Goal: Task Accomplishment & Management: Manage account settings

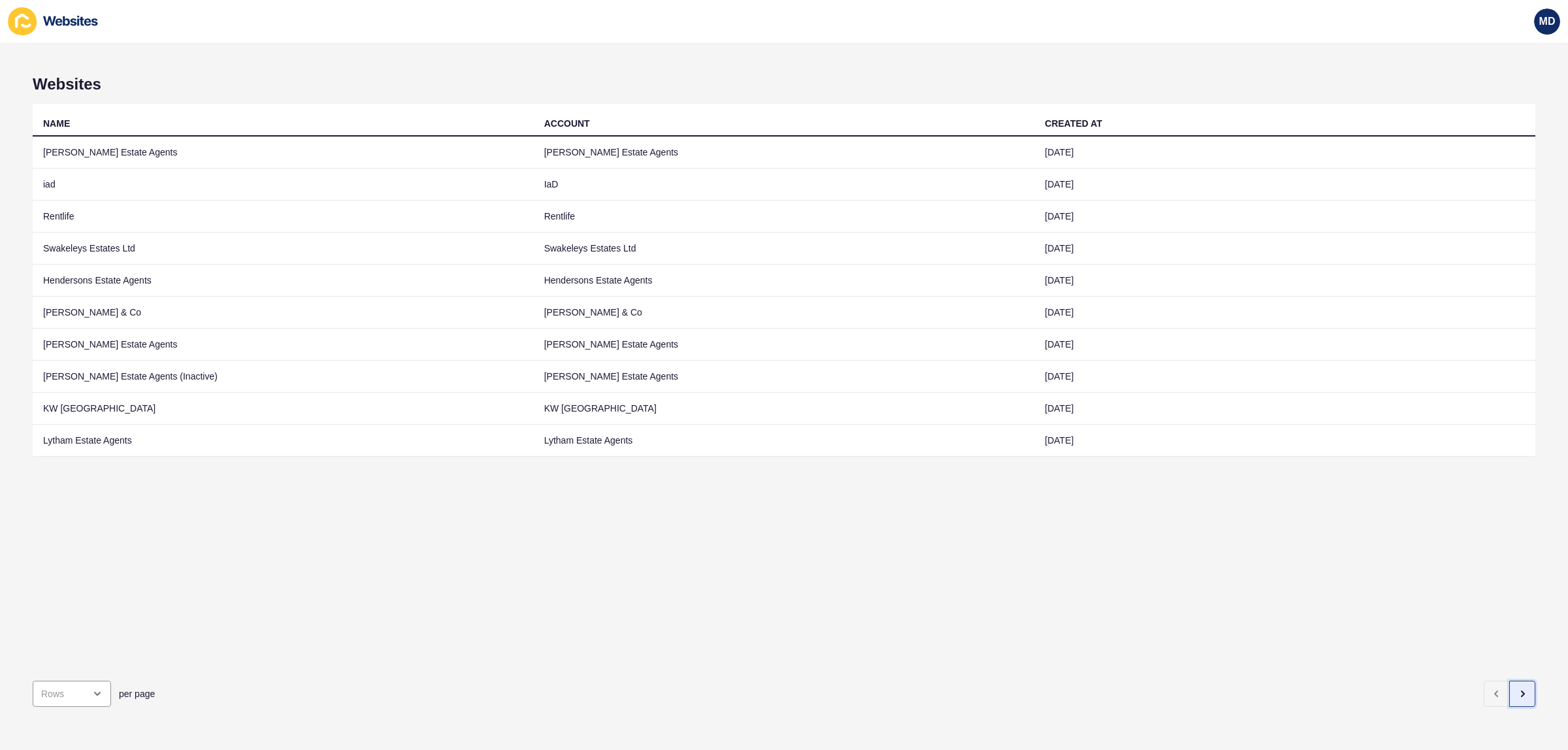
click at [1509, 681] on button "button" at bounding box center [1522, 694] width 26 height 26
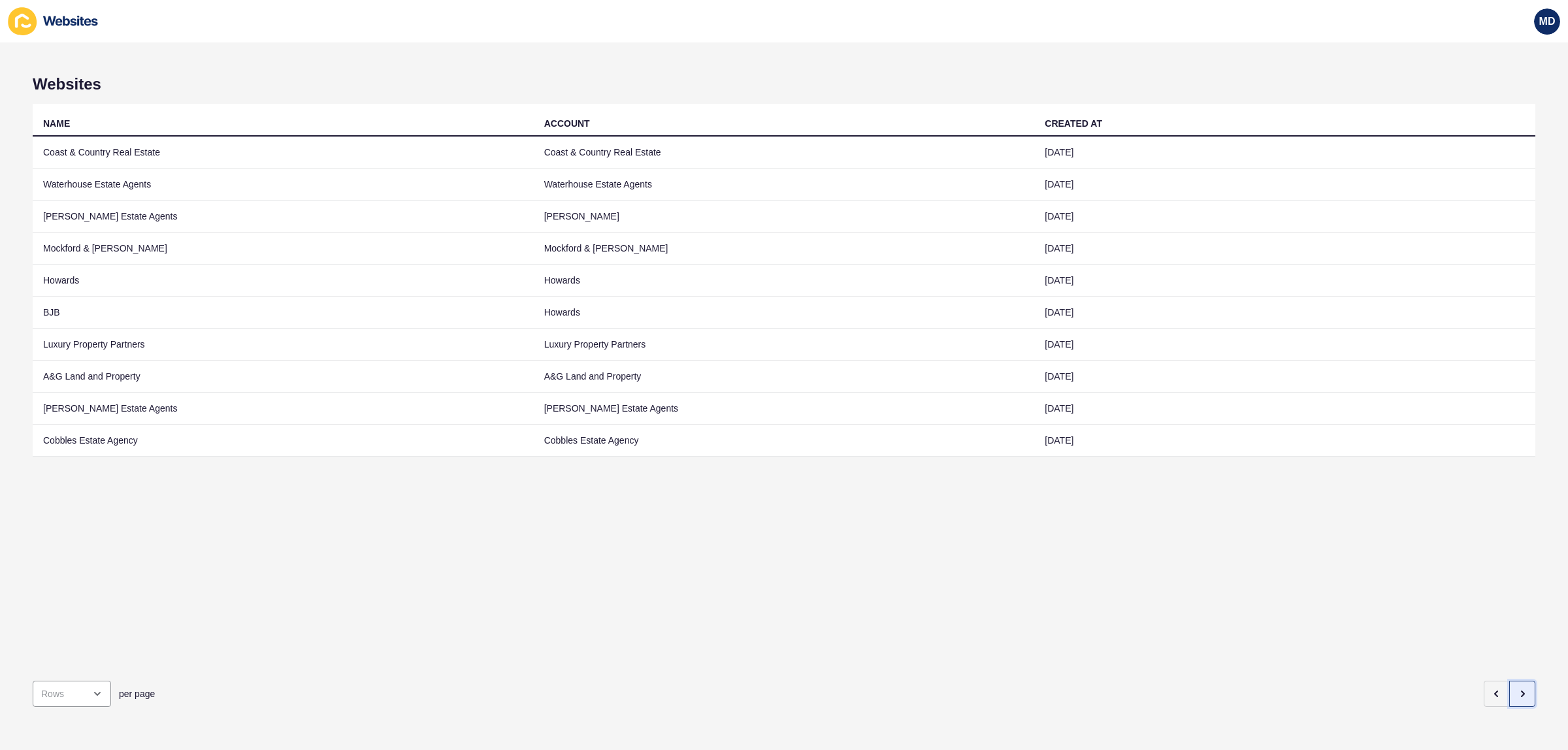
click at [1509, 684] on button "button" at bounding box center [1522, 694] width 26 height 26
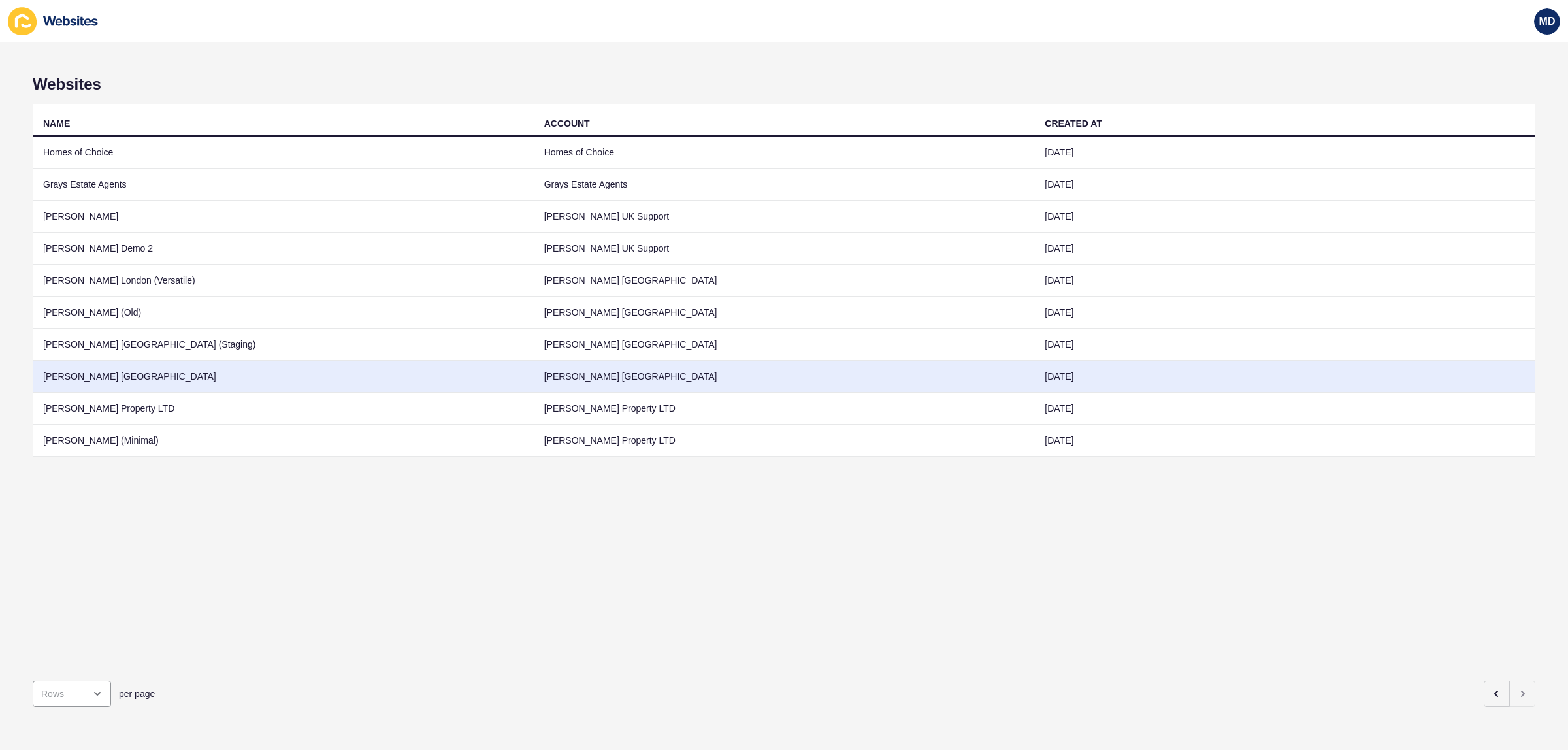
click at [490, 373] on td "[PERSON_NAME] [GEOGRAPHIC_DATA]" at bounding box center [283, 377] width 501 height 32
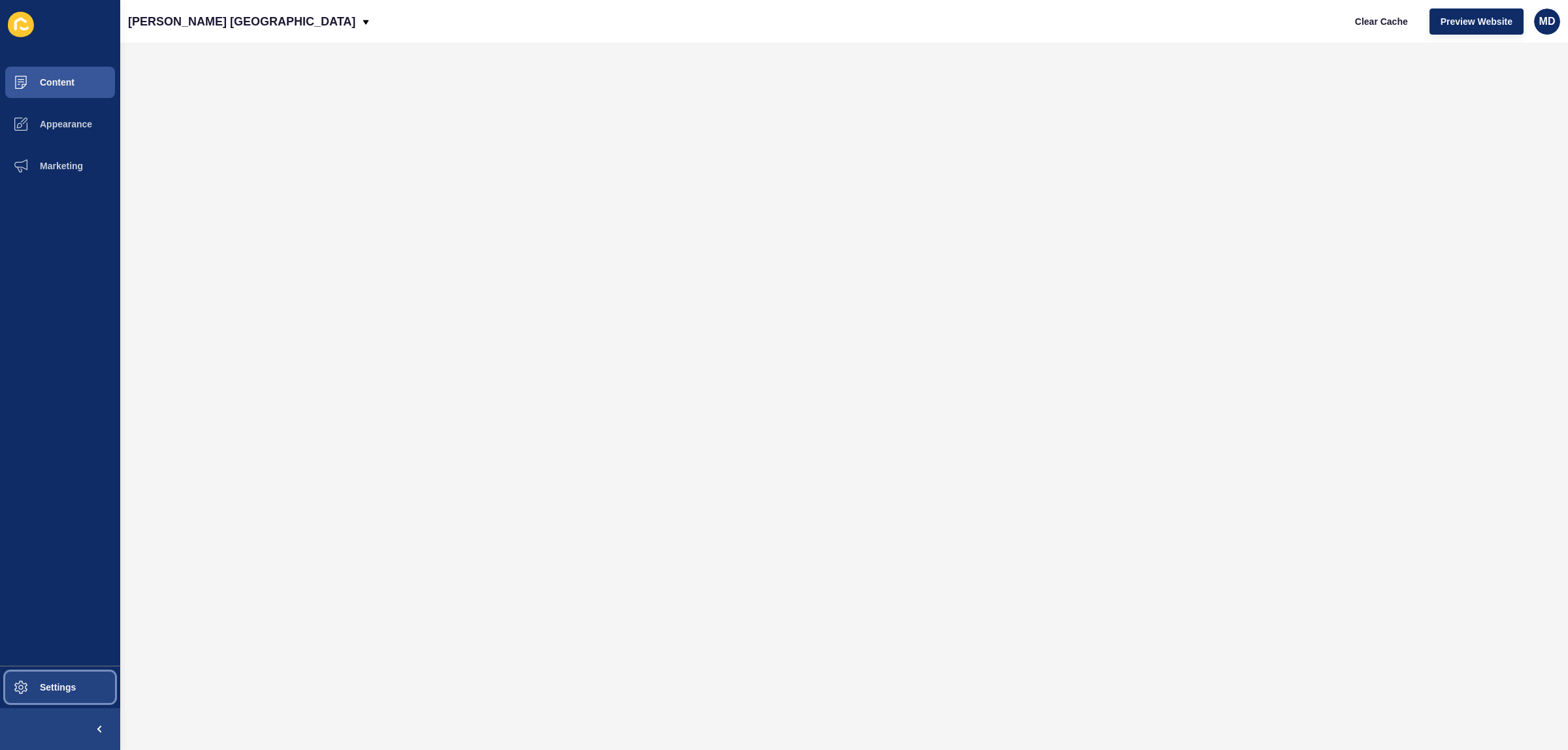
click at [53, 697] on button "Settings" at bounding box center [60, 687] width 120 height 42
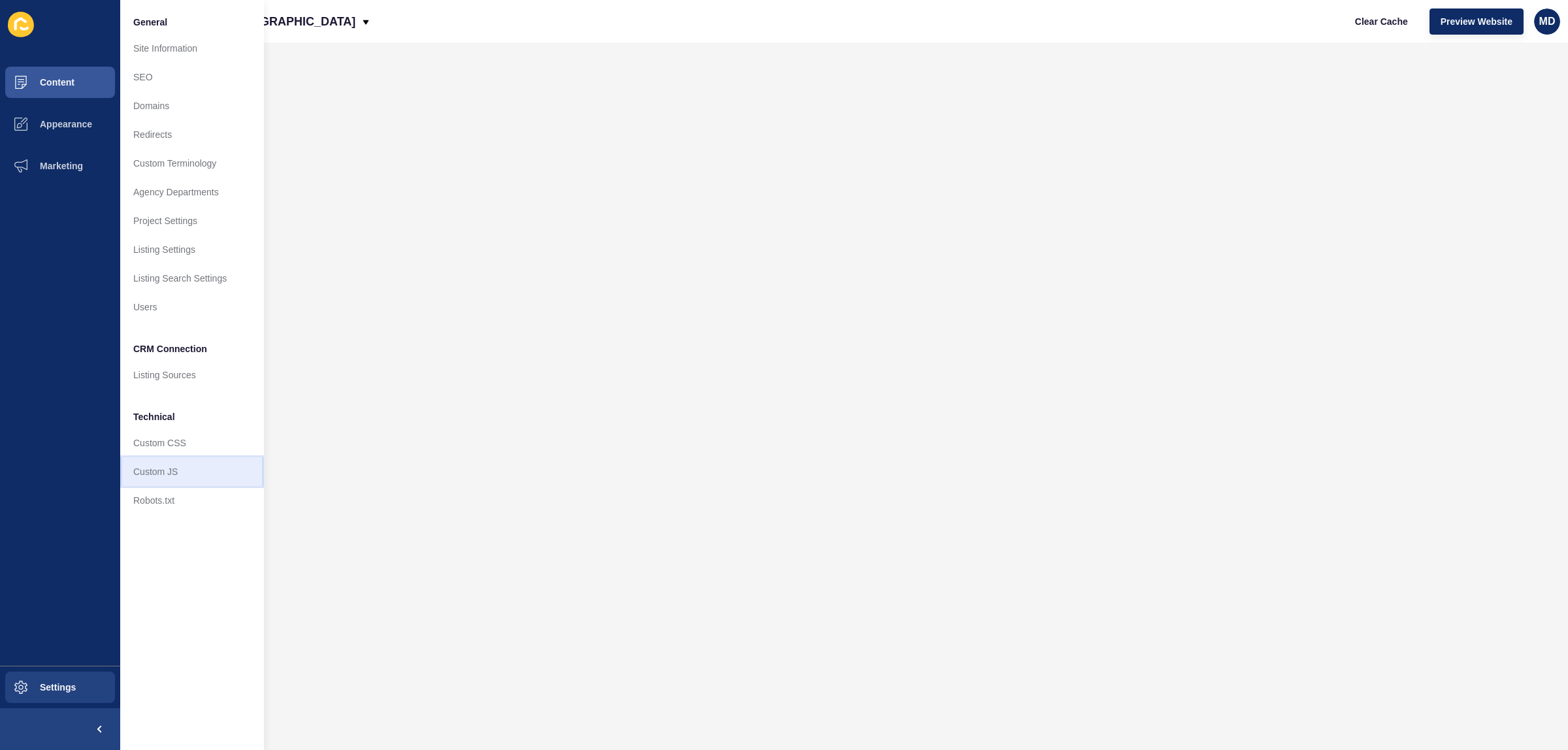
click at [180, 467] on link "Custom JS" at bounding box center [192, 472] width 144 height 29
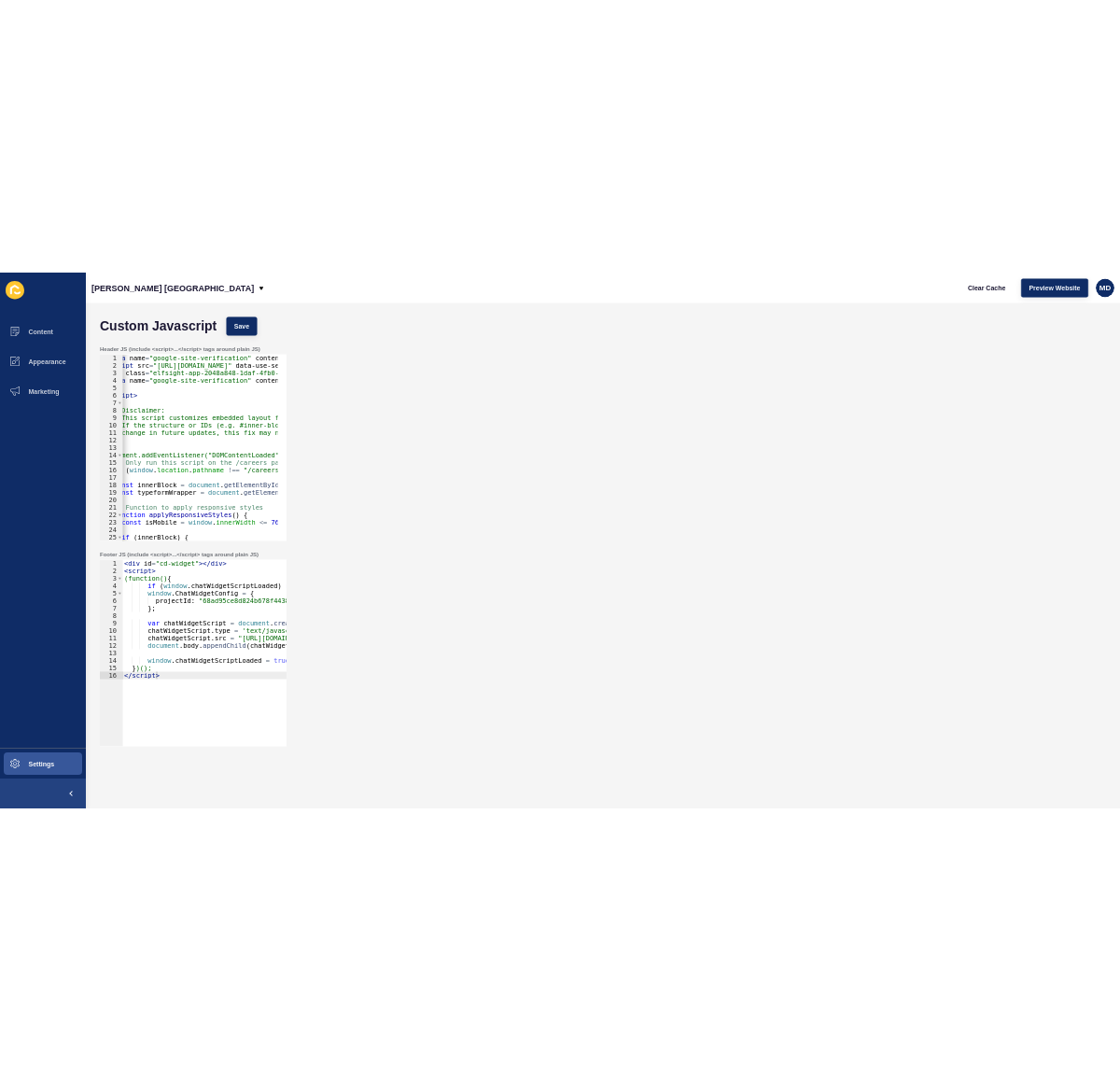
scroll to position [0, 29]
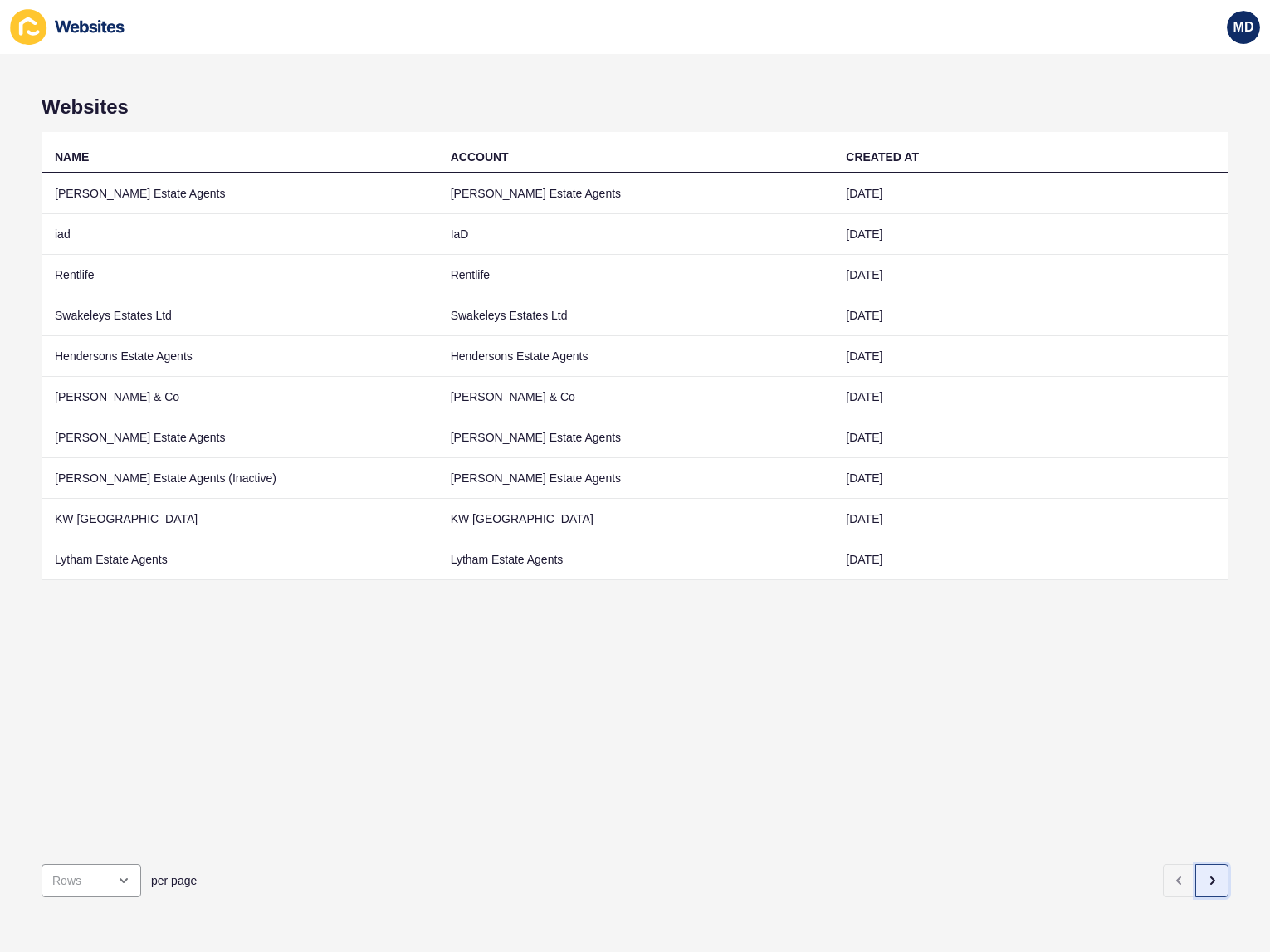
click at [1196, 864] on button "button" at bounding box center [1212, 881] width 33 height 33
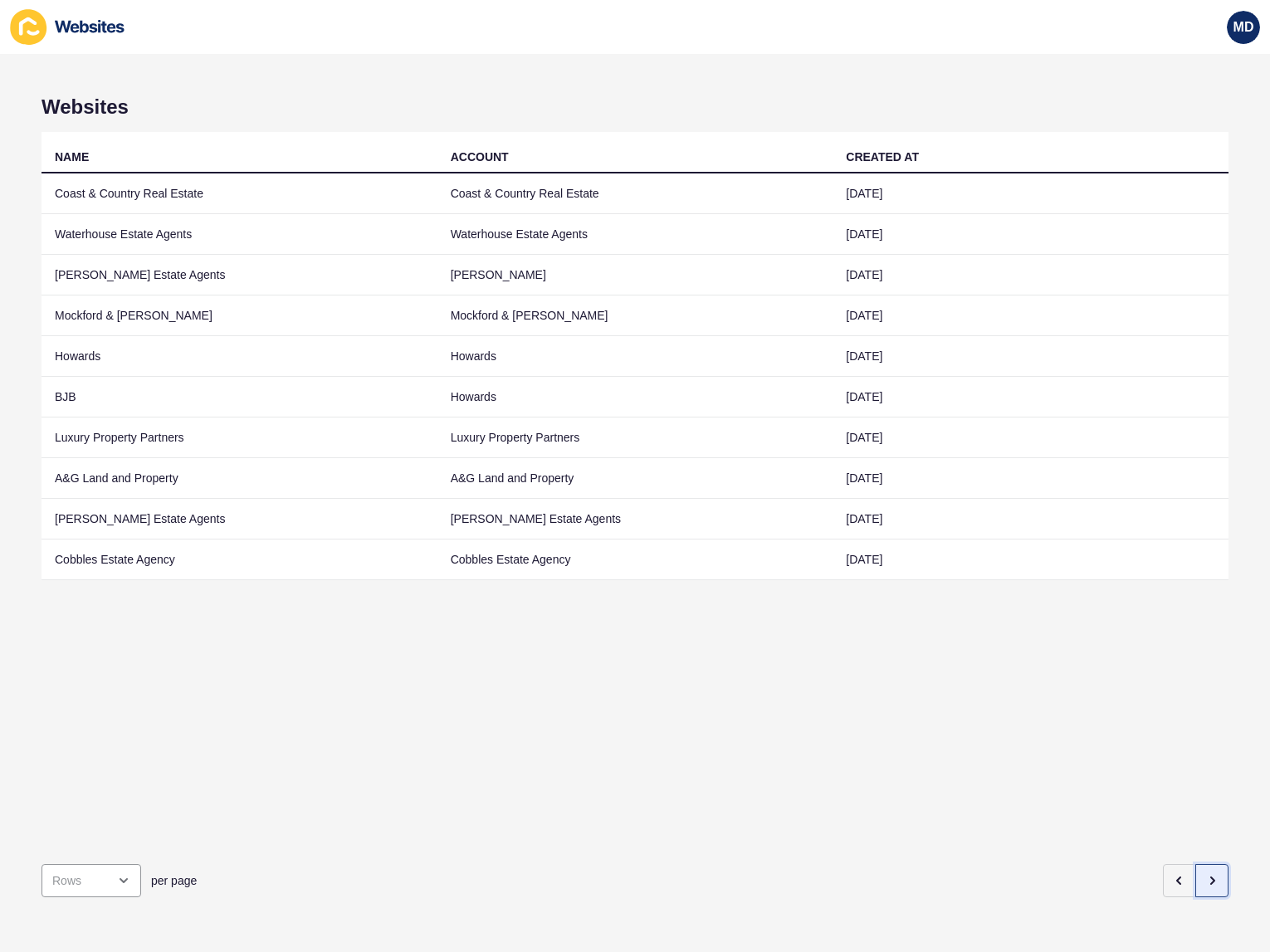
click at [1205, 875] on icon "button" at bounding box center [1212, 881] width 14 height 14
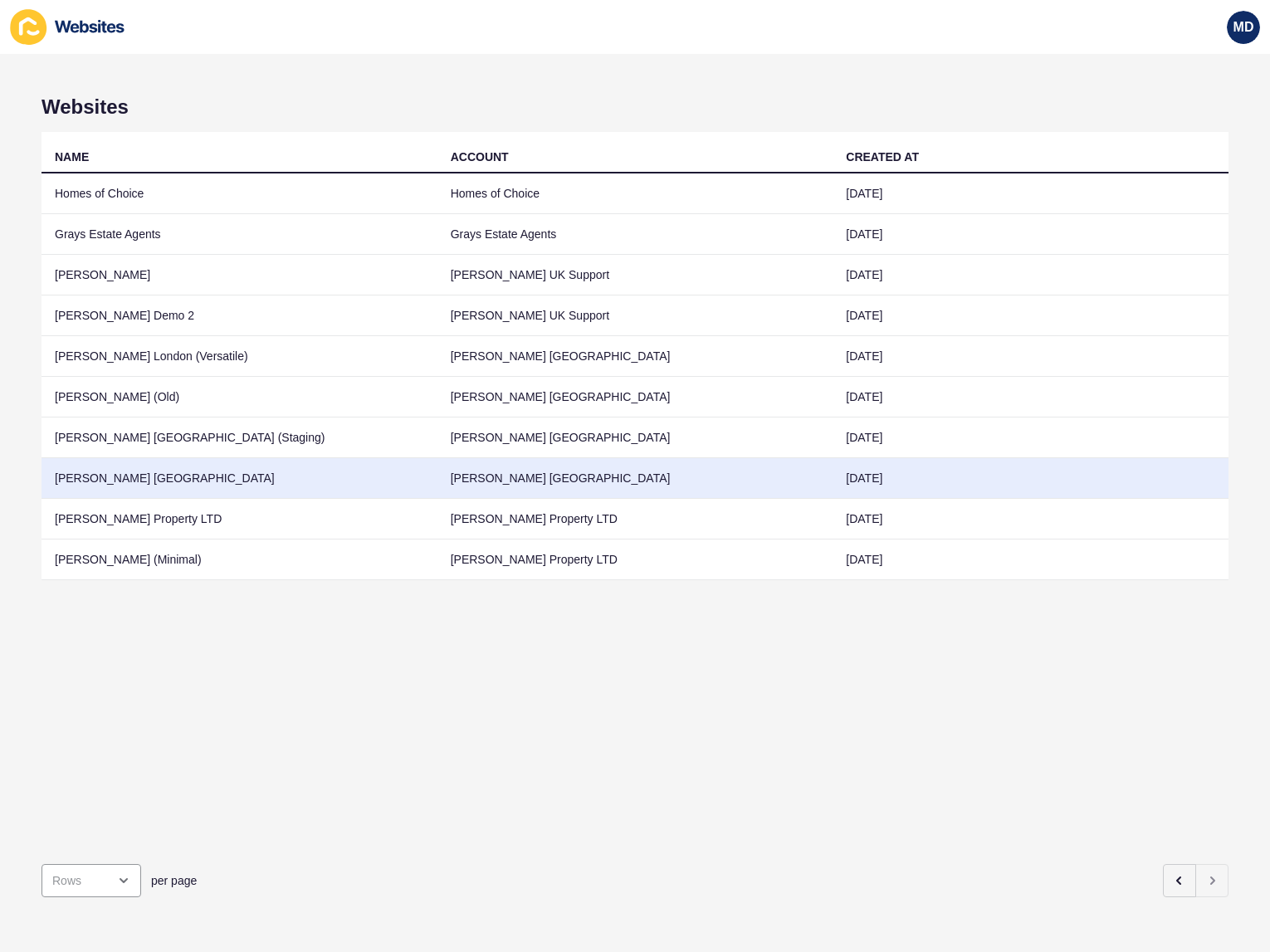
click at [199, 471] on td "[PERSON_NAME] [GEOGRAPHIC_DATA]" at bounding box center [240, 479] width 396 height 41
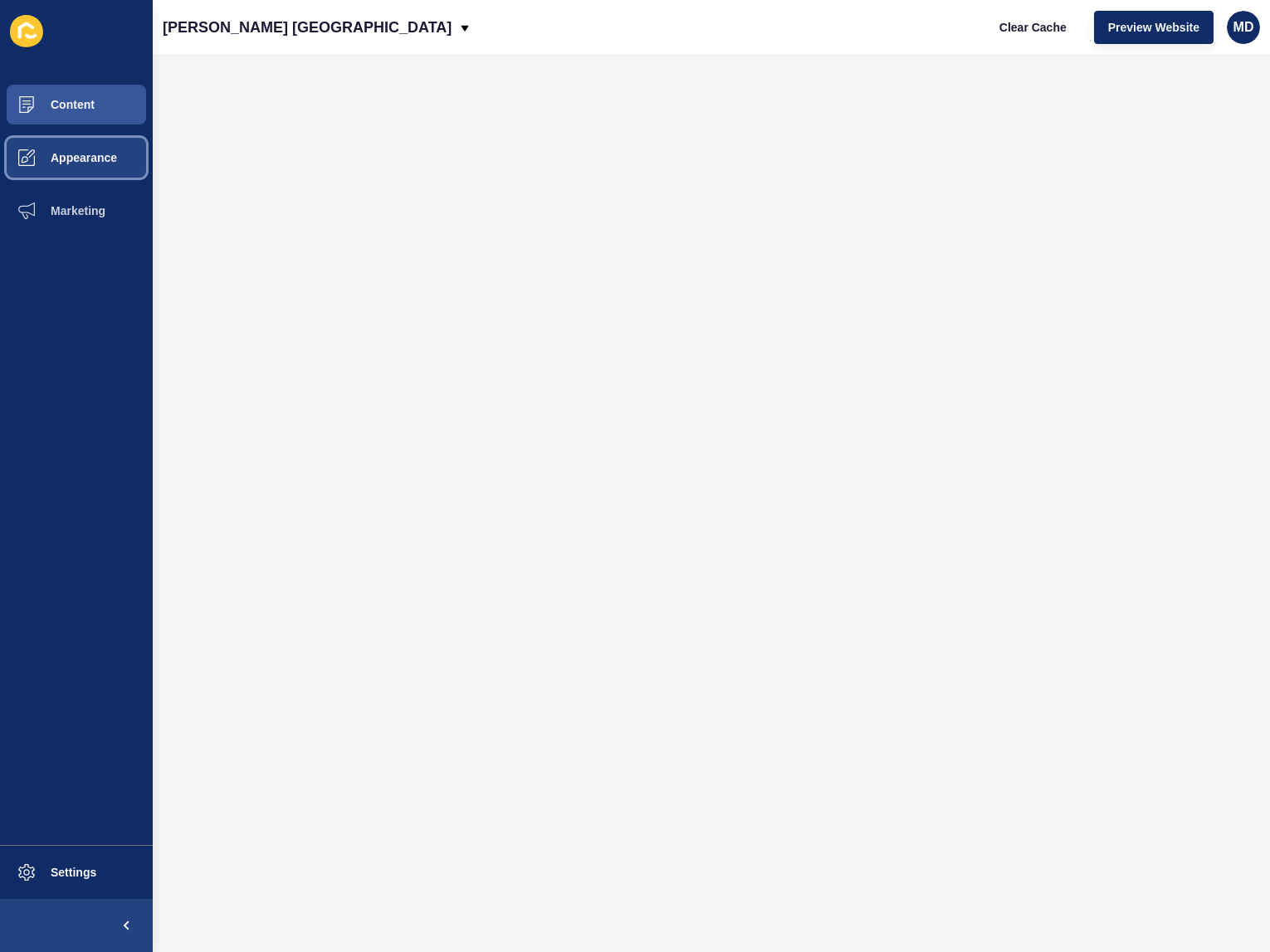
click at [68, 139] on button "Appearance" at bounding box center [77, 157] width 153 height 54
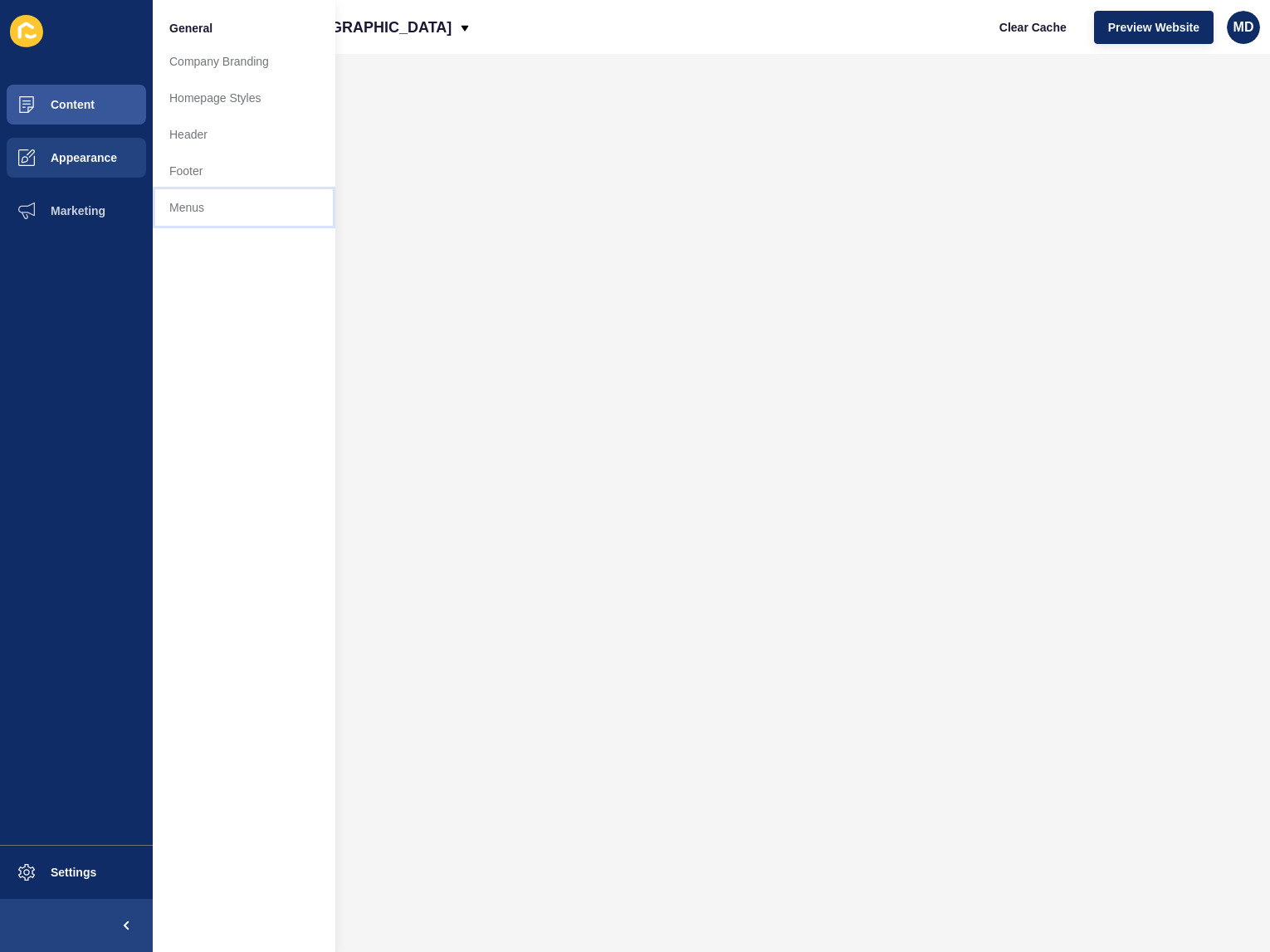
click at [235, 205] on link "Menus" at bounding box center [244, 207] width 183 height 37
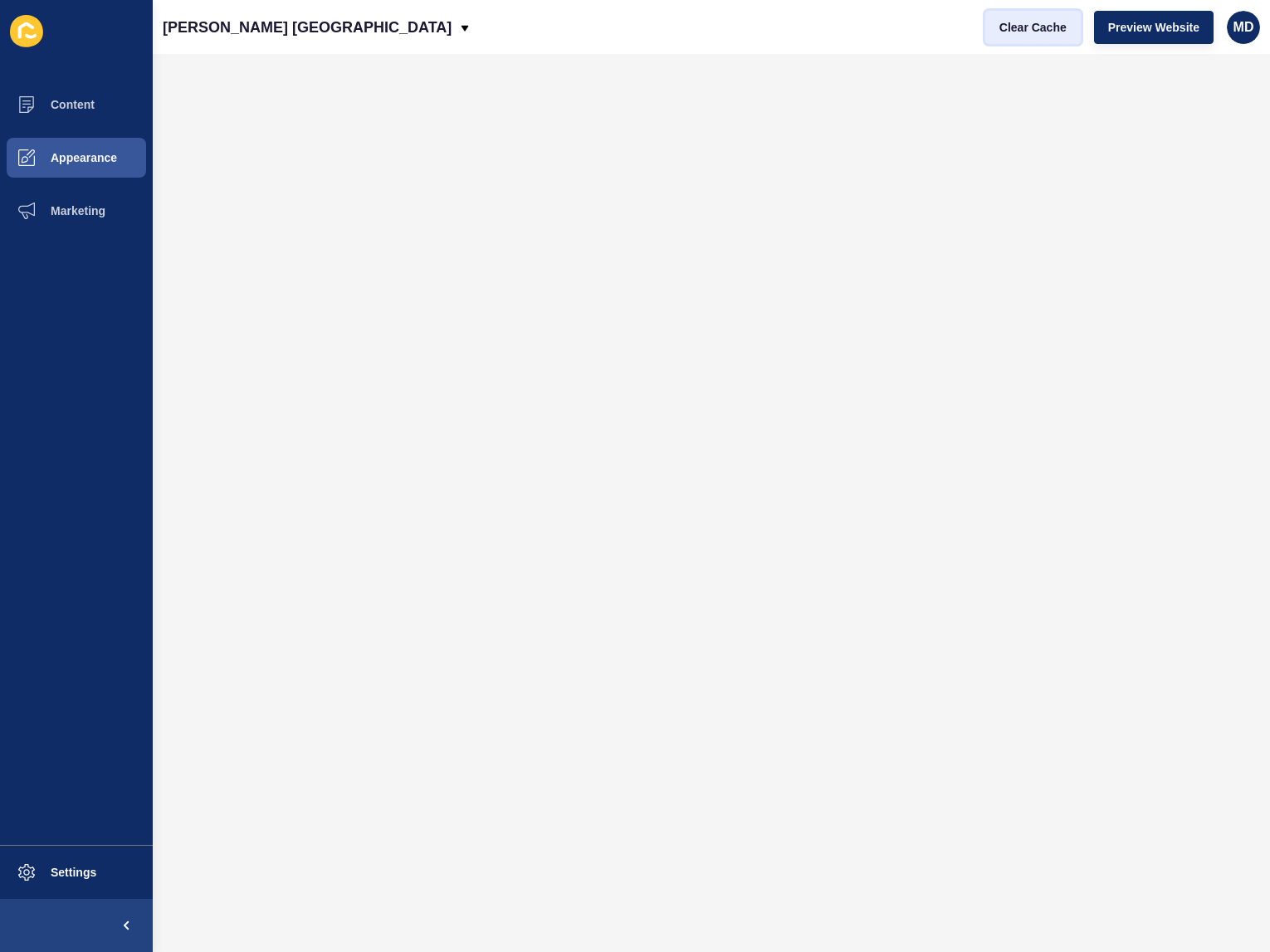
click at [1045, 39] on button "Clear Cache" at bounding box center [1033, 27] width 95 height 33
click at [1111, 35] on button "Preview Website" at bounding box center [1154, 27] width 120 height 33
click at [1014, 36] on button "Clear Cache" at bounding box center [1033, 27] width 95 height 33
